Goal: Find specific page/section: Find specific page/section

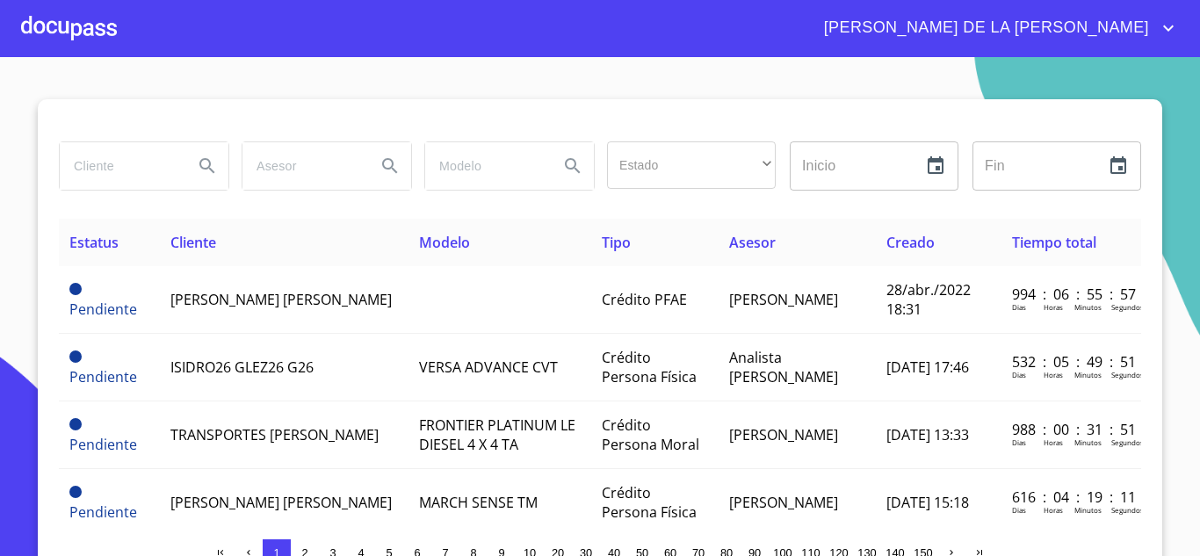
click at [156, 157] on input "search" at bounding box center [119, 165] width 119 height 47
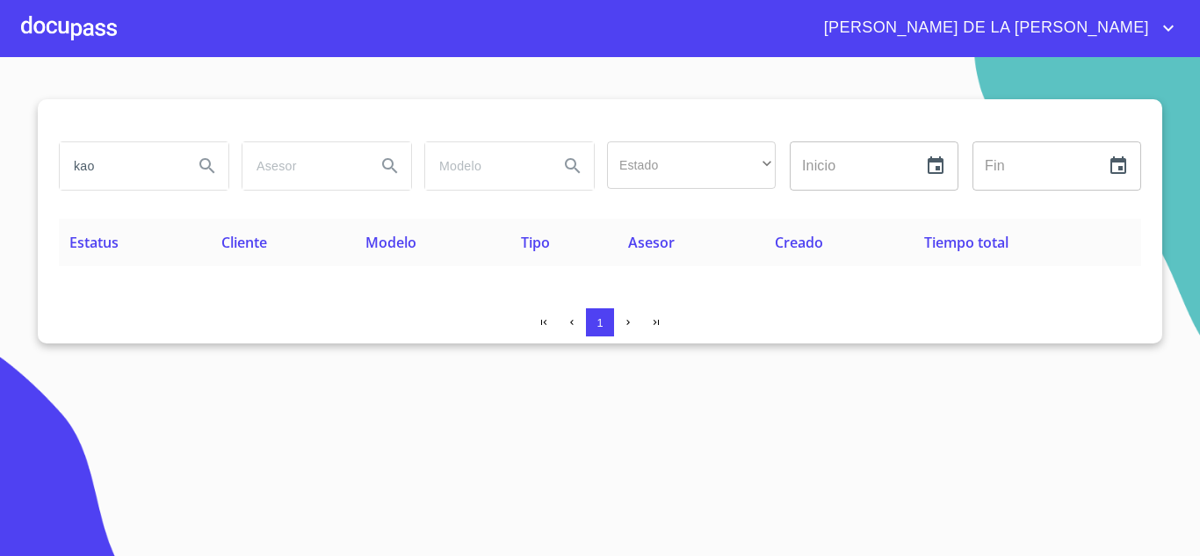
click at [1093, 441] on section "kao Estado ​ ​ Inicio ​ Fin ​ Estatus Cliente Modelo Tipo Asesor Creado Tiempo …" at bounding box center [600, 306] width 1200 height 499
click at [871, 491] on section "kao Estado ​ ​ Inicio ​ Fin ​ Estatus Cliente Modelo Tipo Asesor Creado Tiempo …" at bounding box center [600, 306] width 1200 height 499
click at [1019, 401] on section "kao Estado ​ ​ Inicio ​ Fin ​ Estatus Cliente Modelo Tipo Asesor Creado Tiempo …" at bounding box center [600, 306] width 1200 height 499
click at [141, 153] on input "kao" at bounding box center [119, 165] width 119 height 47
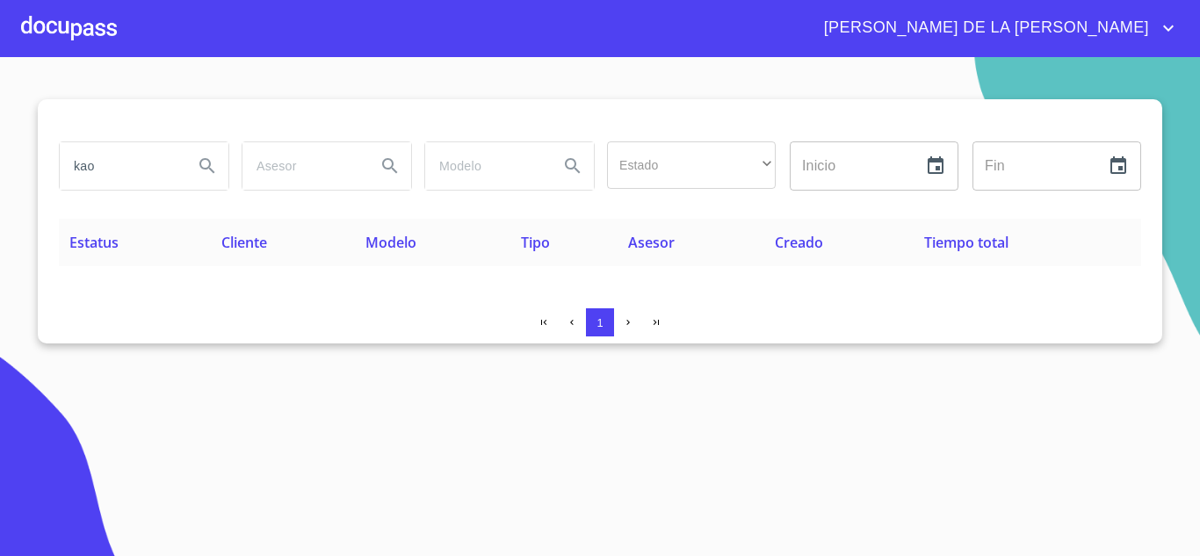
click at [141, 153] on input "kao" at bounding box center [119, 165] width 119 height 47
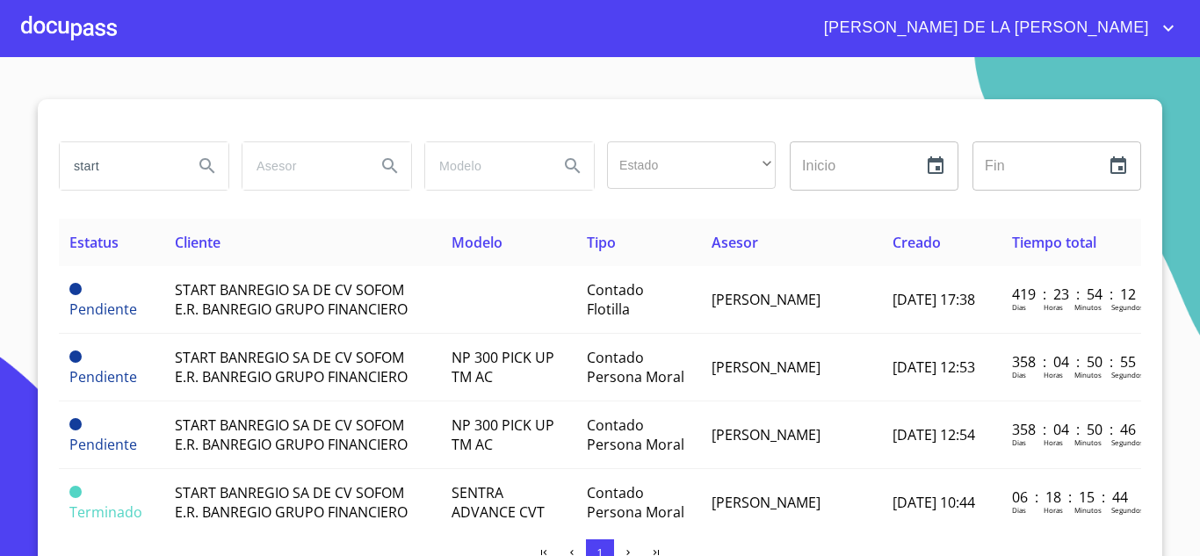
click at [115, 177] on input "start" at bounding box center [119, 165] width 119 height 47
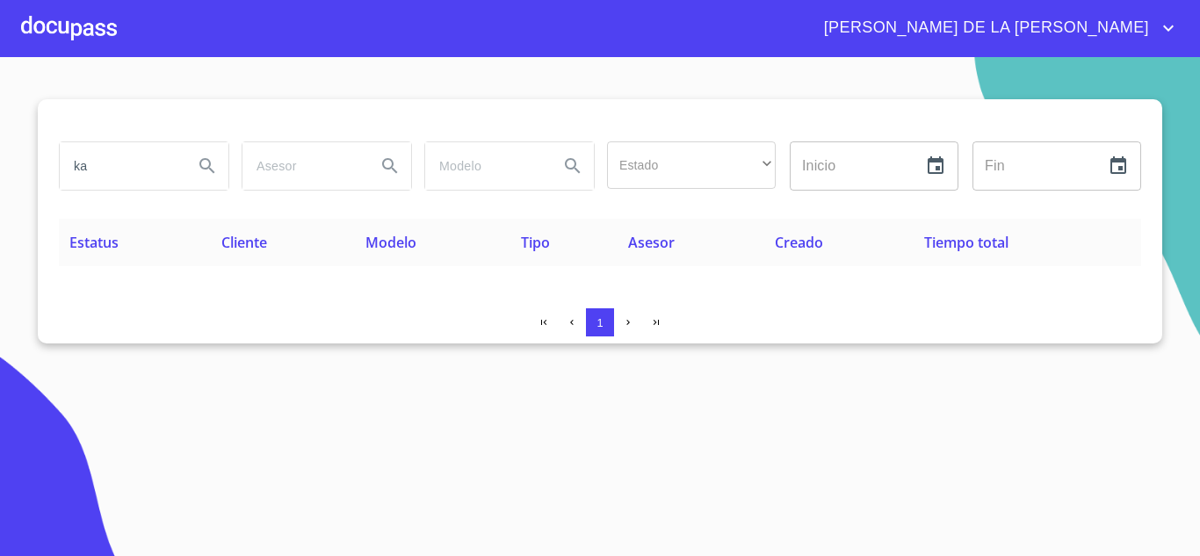
type input "k"
type input "KAO"
click at [141, 174] on input "KAO" at bounding box center [119, 165] width 119 height 47
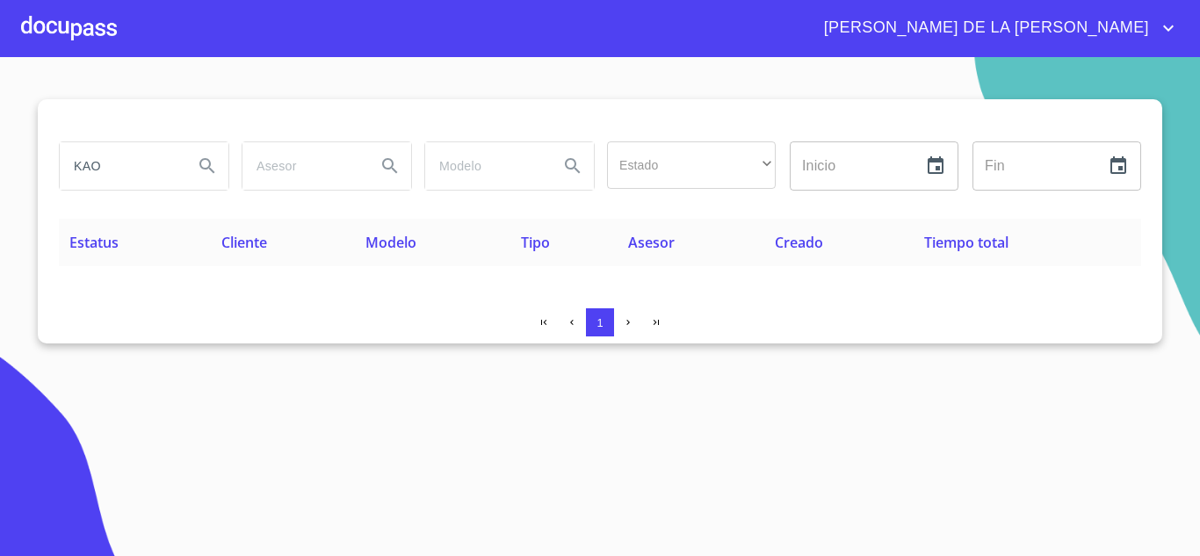
click at [141, 174] on input "KAO" at bounding box center [119, 165] width 119 height 47
click at [192, 151] on button "Search" at bounding box center [207, 166] width 42 height 42
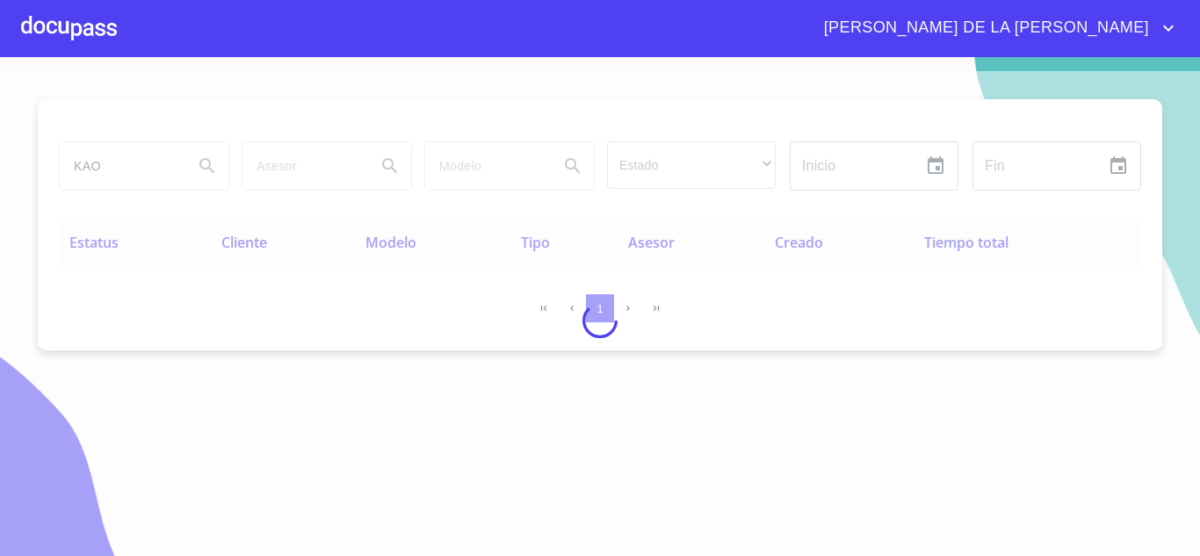
type button "KAO"
click at [186, 145] on button "Search" at bounding box center [207, 166] width 42 height 42
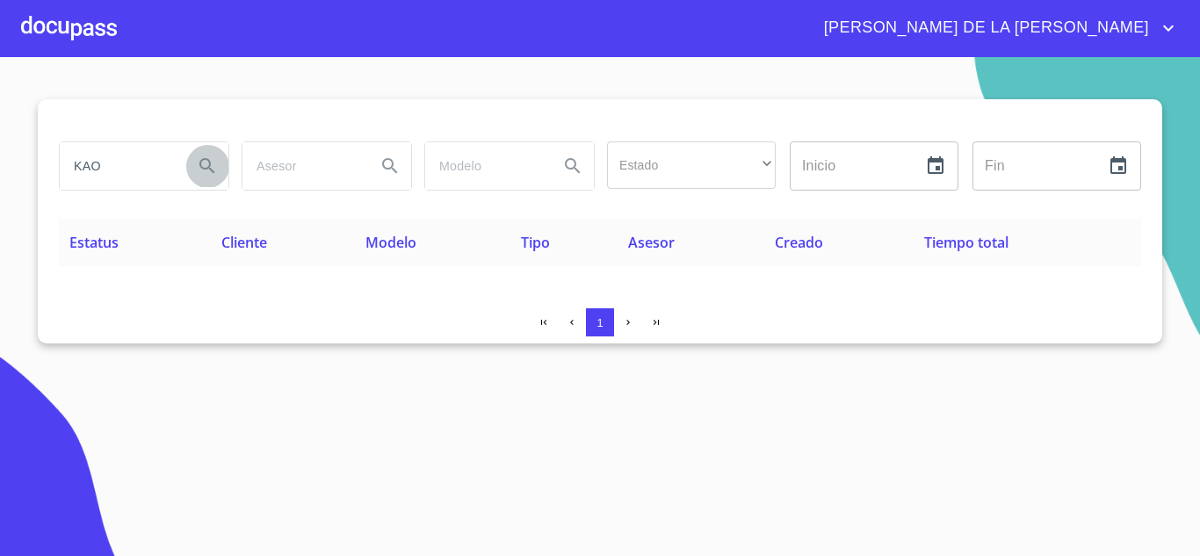
click at [119, 156] on input "KAO" at bounding box center [119, 165] width 119 height 47
type input "K"
type input "N"
type input "METRO"
